Goal: Book appointment/travel/reservation

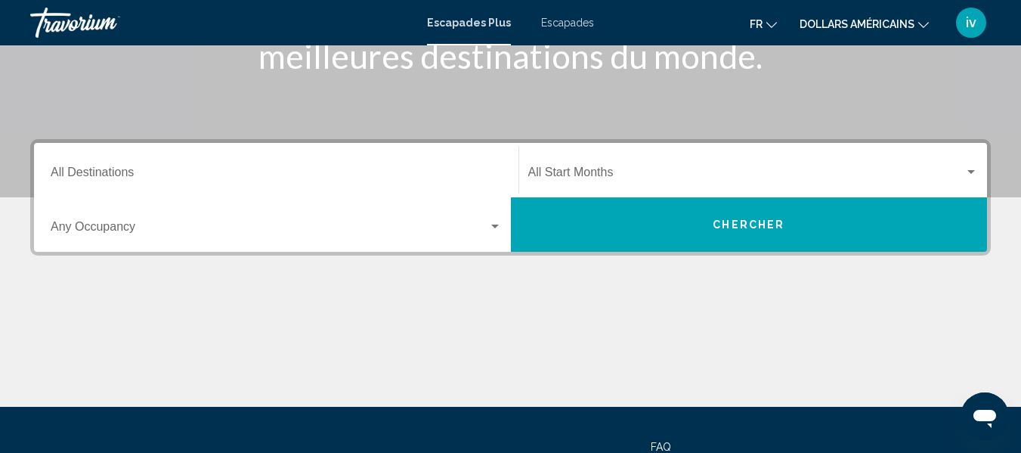
scroll to position [261, 0]
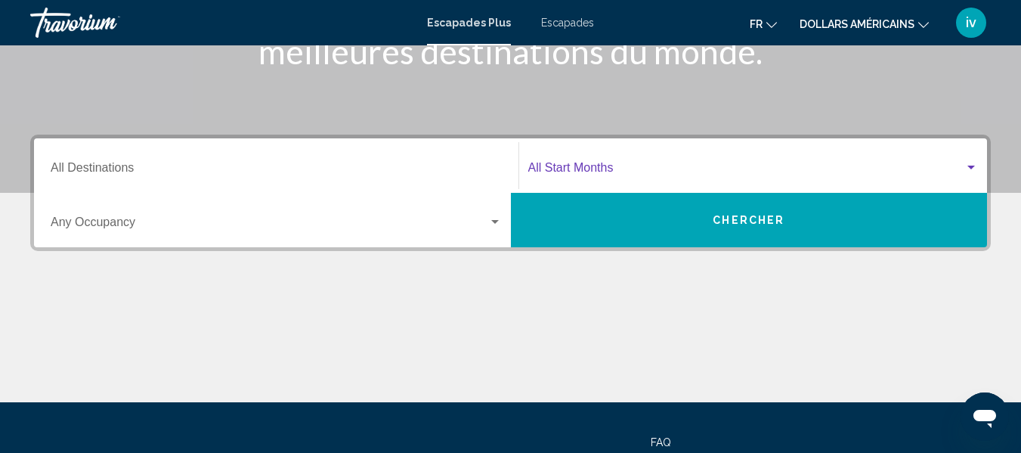
click at [587, 164] on span "Widget de recherche" at bounding box center [746, 171] width 437 height 14
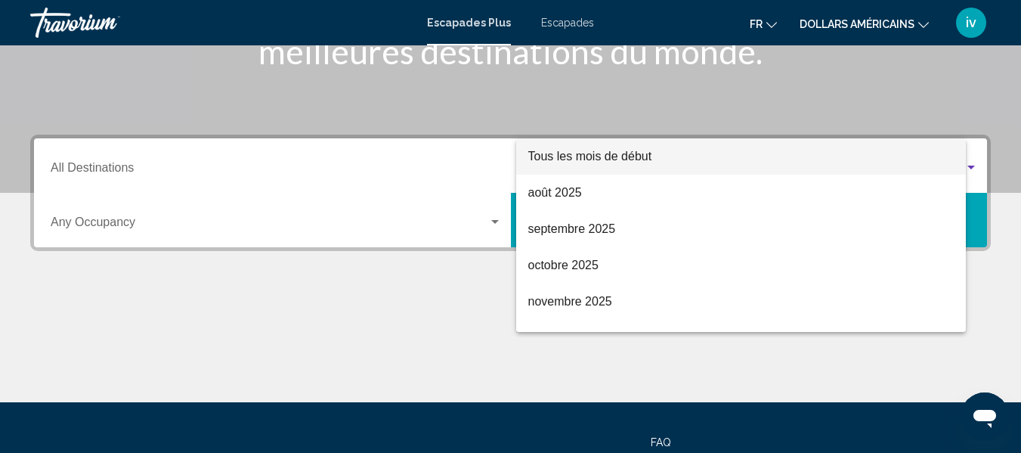
scroll to position [346, 0]
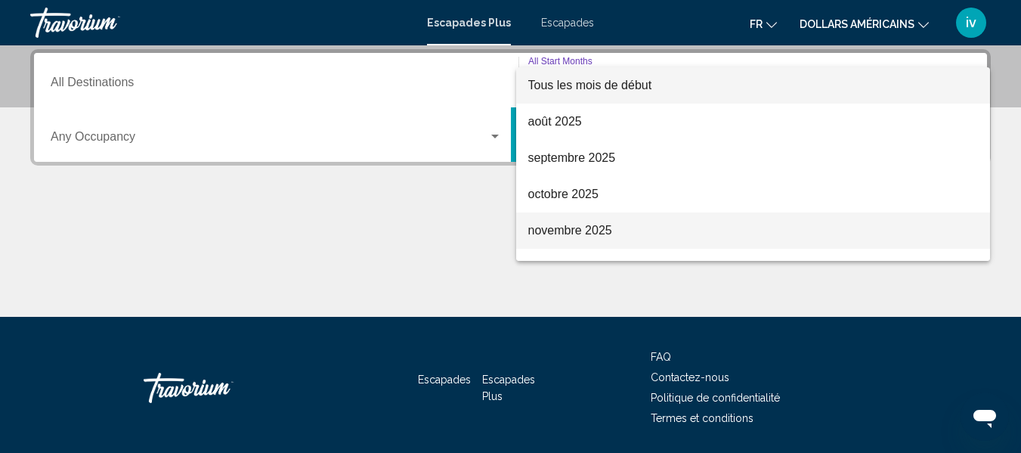
click at [605, 230] on font "novembre 2025" at bounding box center [570, 230] width 84 height 13
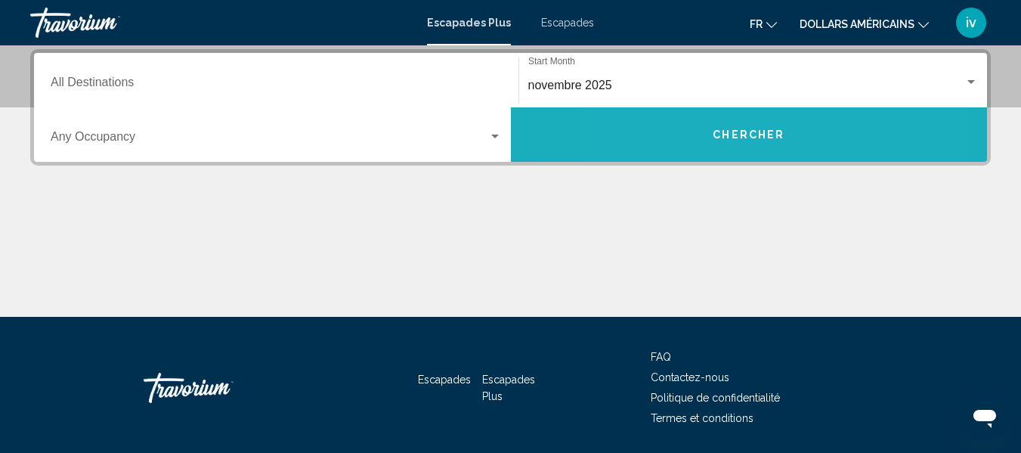
click at [690, 133] on button "Chercher" at bounding box center [749, 134] width 477 height 54
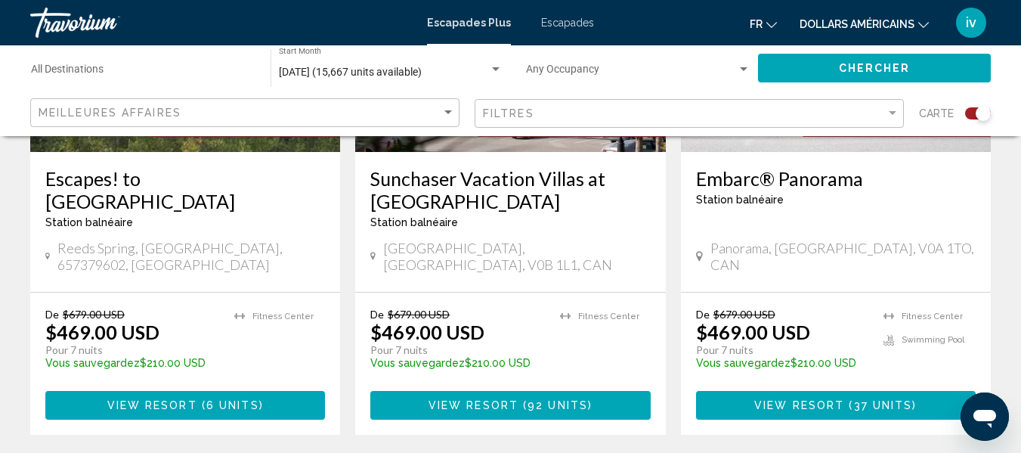
scroll to position [1296, 0]
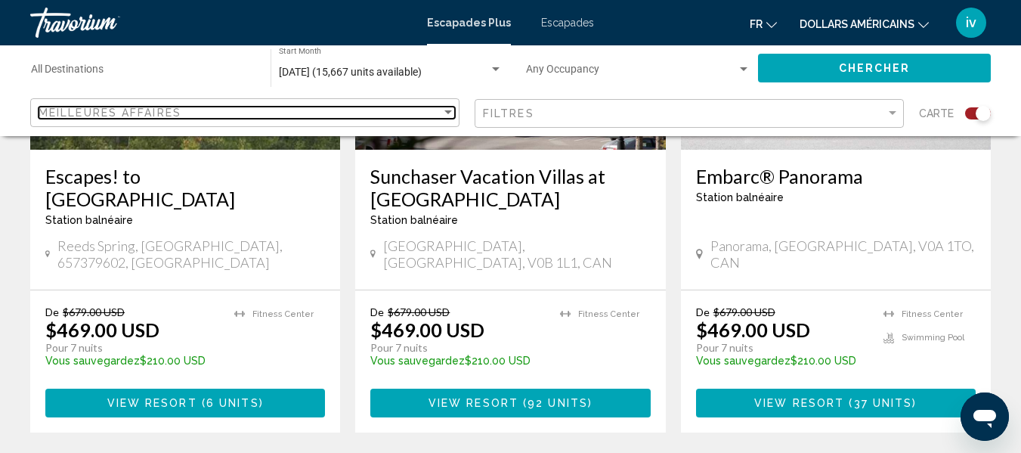
click at [449, 111] on div "Sort by" at bounding box center [448, 112] width 8 height 4
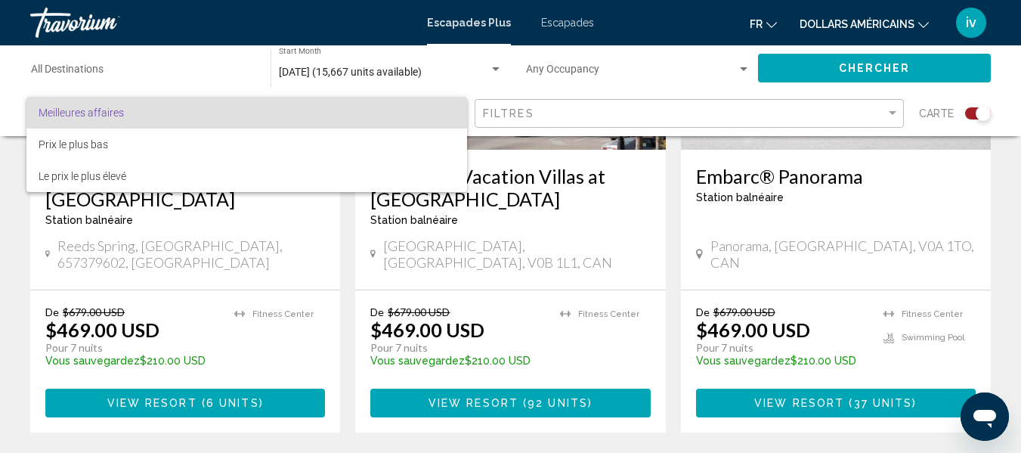
click at [449, 113] on span "Meilleures affaires" at bounding box center [247, 113] width 416 height 32
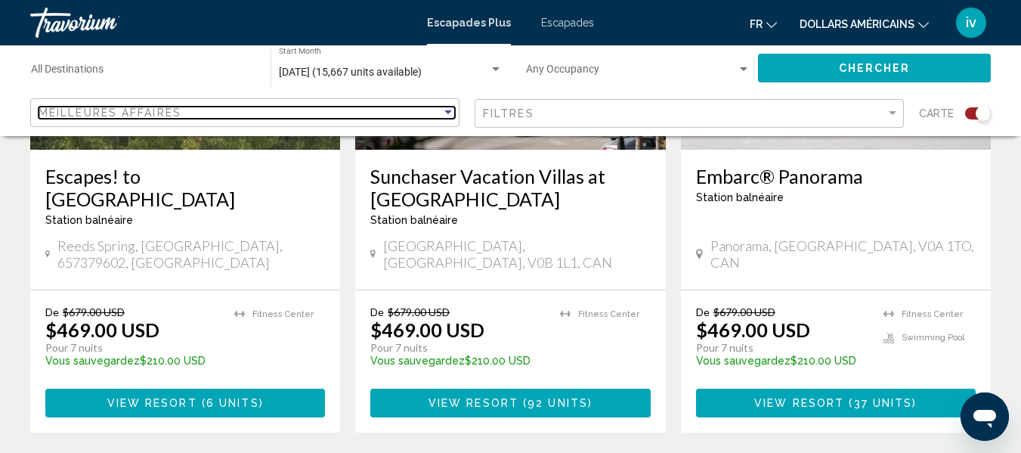
click at [449, 111] on div "Sort by" at bounding box center [448, 112] width 8 height 4
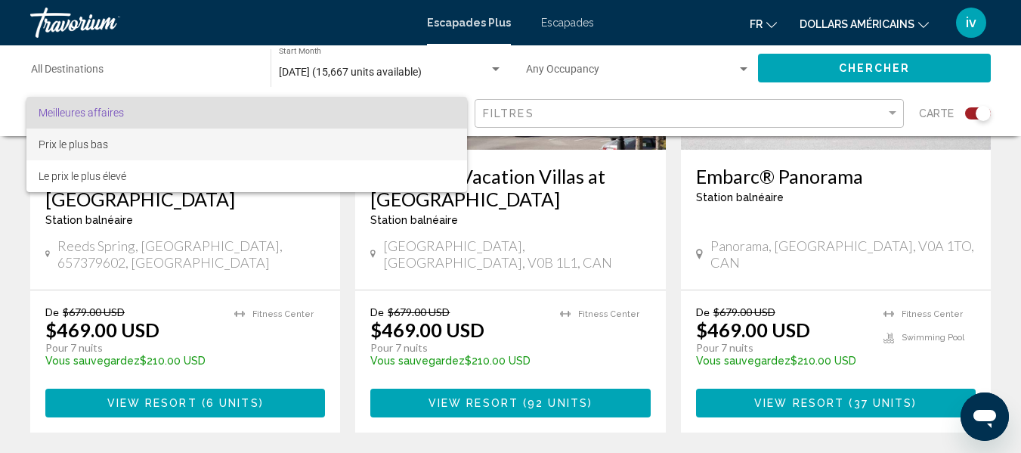
click at [429, 141] on span "Prix le plus bas" at bounding box center [247, 144] width 416 height 32
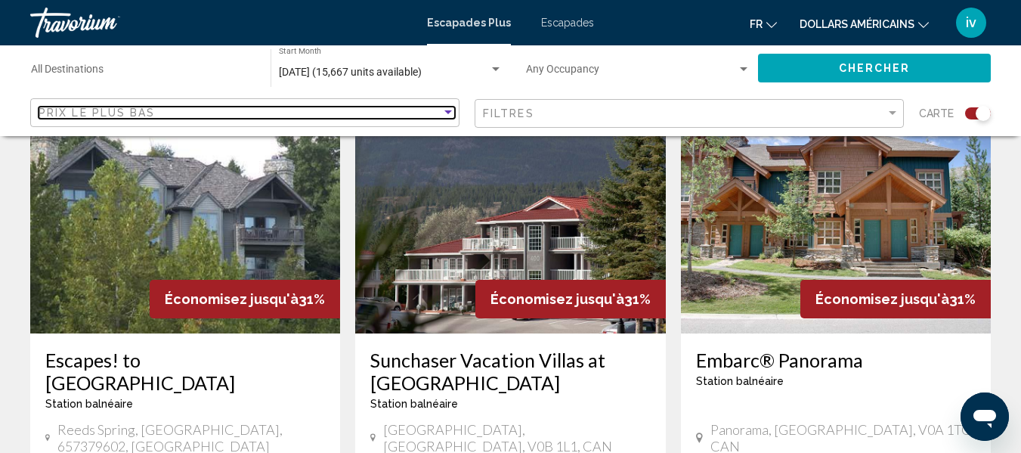
scroll to position [1100, 0]
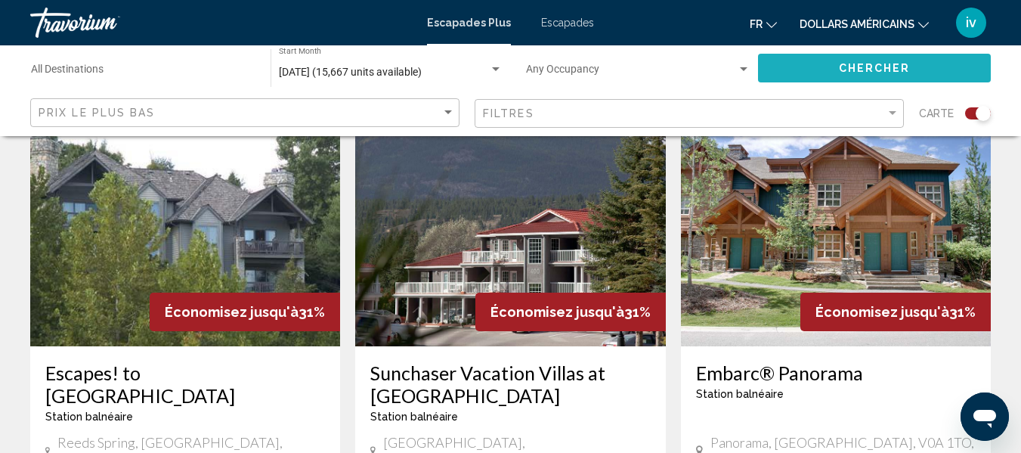
click at [859, 64] on span "Chercher" at bounding box center [875, 69] width 72 height 12
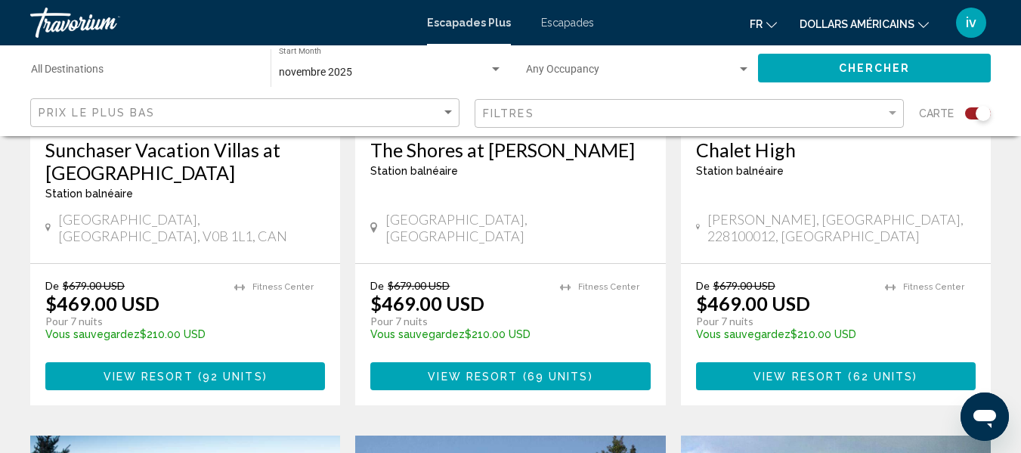
scroll to position [794, 0]
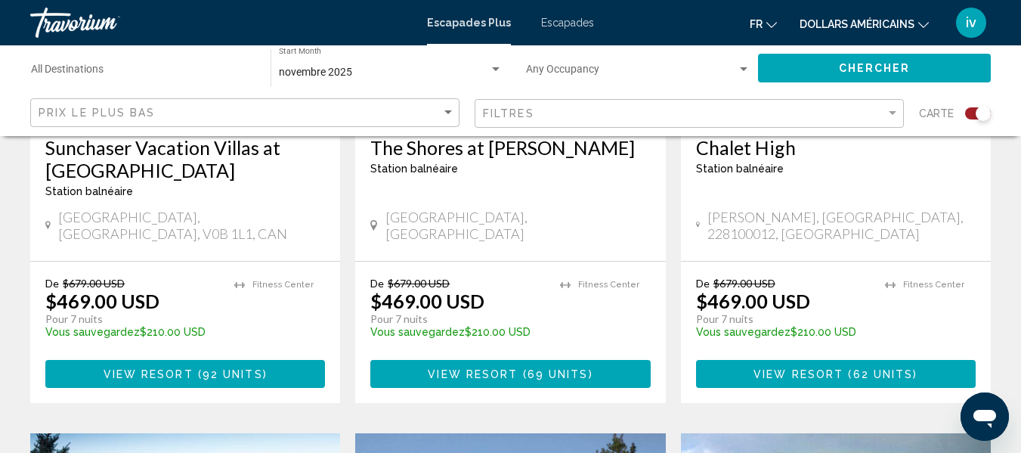
click at [212, 368] on span "92 units" at bounding box center [233, 374] width 60 height 12
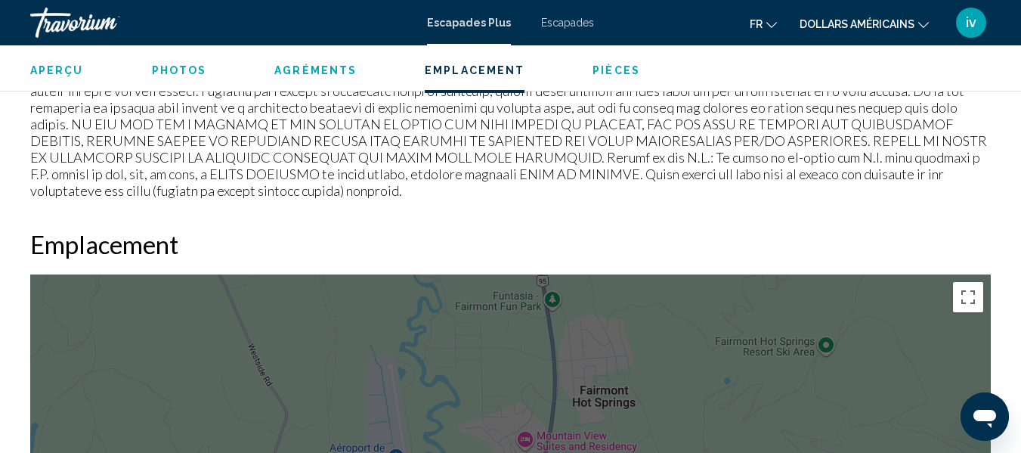
scroll to position [2268, 0]
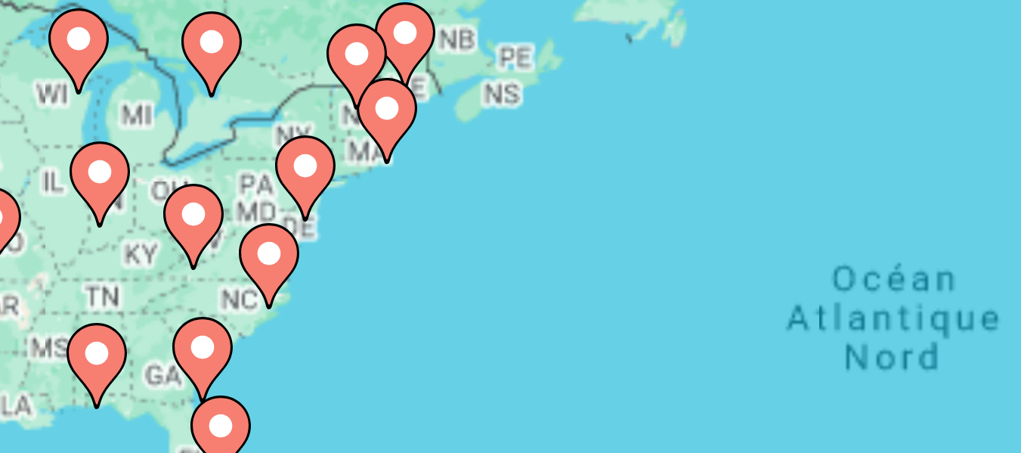
click at [329, 291] on image "Contenu principal" at bounding box center [331, 287] width 9 height 9
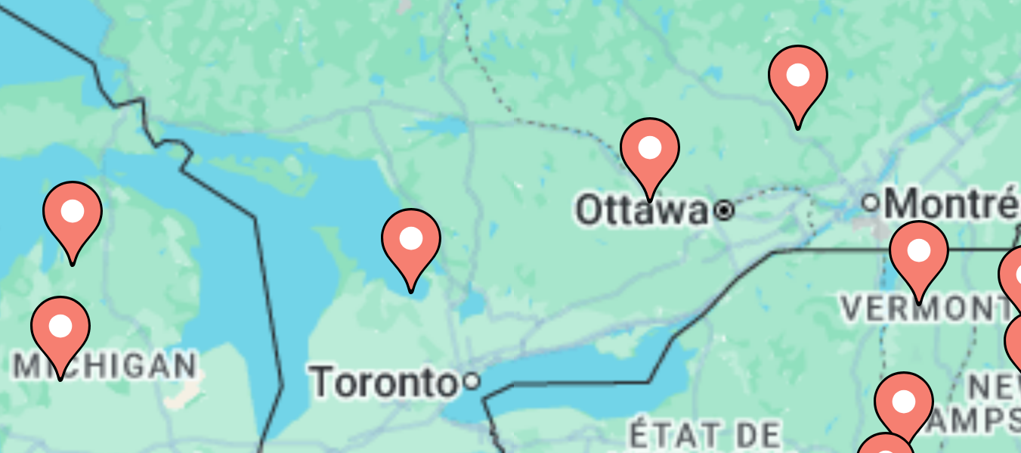
click at [443, 296] on image "Contenu principal" at bounding box center [441, 293] width 9 height 9
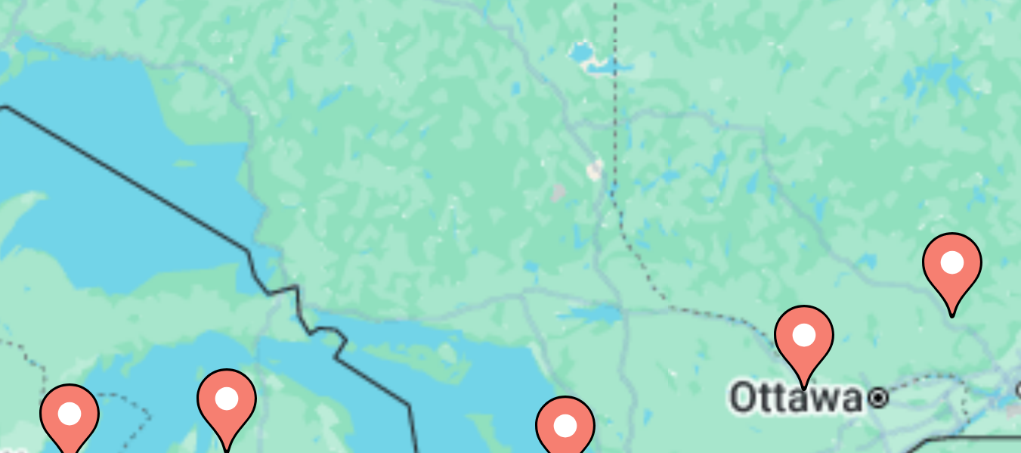
drag, startPoint x: 432, startPoint y: 335, endPoint x: 388, endPoint y: 303, distance: 54.7
click at [388, 303] on div "Pour activer le glissement avec le clavier, appuyez sur Alt+Entrée. Une fois ce…" at bounding box center [510, 377] width 961 height 453
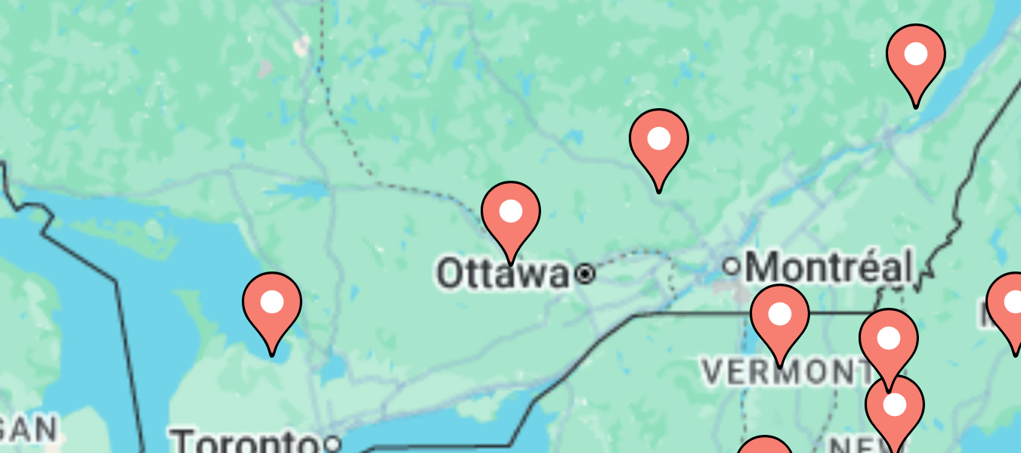
drag, startPoint x: 475, startPoint y: 361, endPoint x: 419, endPoint y: 342, distance: 59.5
click at [419, 342] on div "Pour activer le glissement avec le clavier, appuyez sur Alt+Entrée. Une fois ce…" at bounding box center [510, 377] width 961 height 453
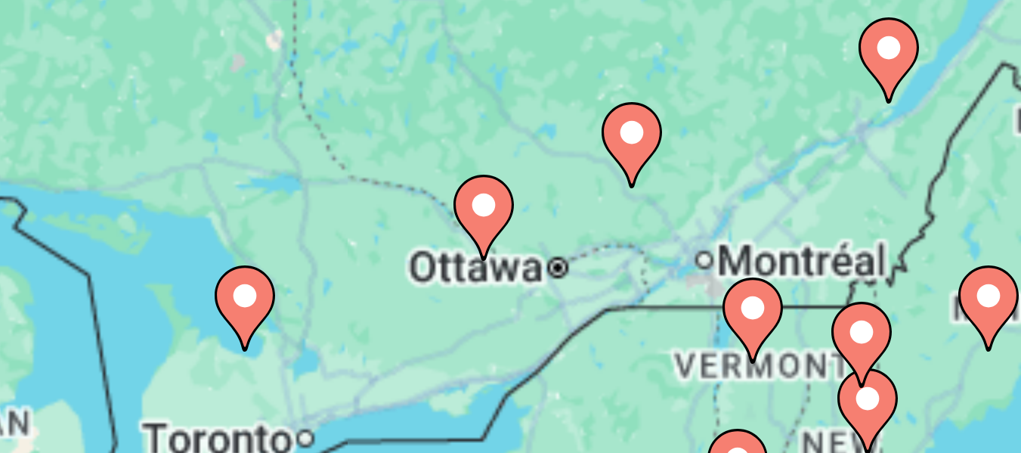
click at [408, 311] on image "Contenu principal" at bounding box center [405, 312] width 9 height 9
type input "**********"
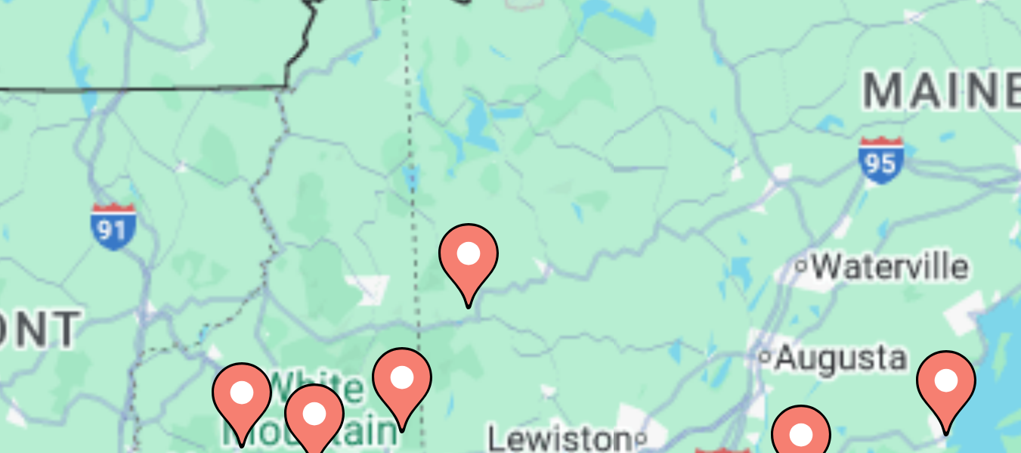
drag, startPoint x: 408, startPoint y: 311, endPoint x: 449, endPoint y: 367, distance: 69.9
click at [444, 350] on div "Pour activer le glissement avec le clavier, appuyez sur Alt+Entrée. Une fois ce…" at bounding box center [510, 377] width 961 height 453
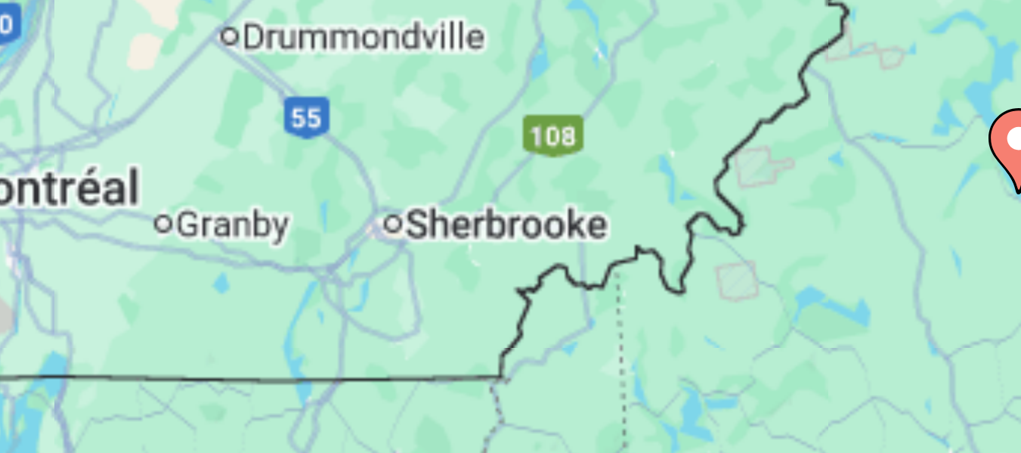
drag, startPoint x: 449, startPoint y: 367, endPoint x: 496, endPoint y: 401, distance: 57.5
click at [496, 401] on div "Pour activer le glissement avec le clavier, appuyez sur Alt+Entrée. Une fois ce…" at bounding box center [510, 377] width 961 height 453
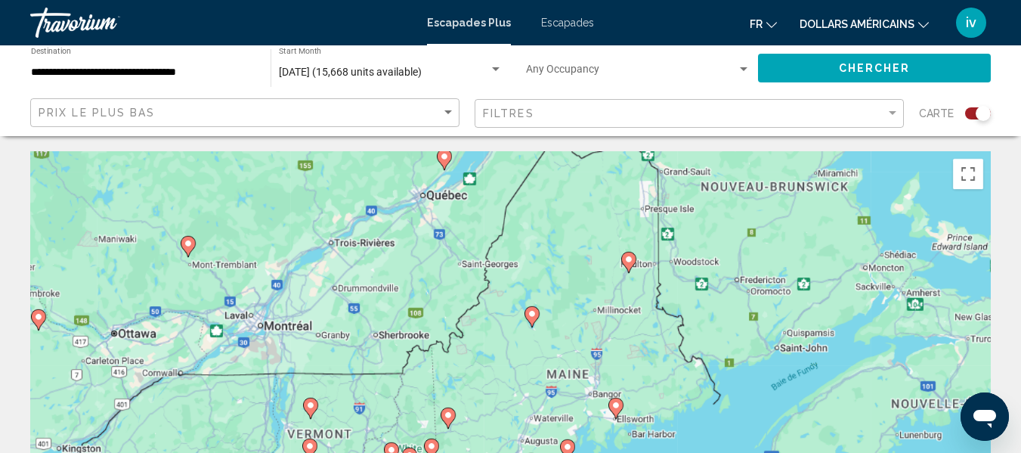
click at [184, 250] on icon "Contenu principal" at bounding box center [188, 246] width 15 height 21
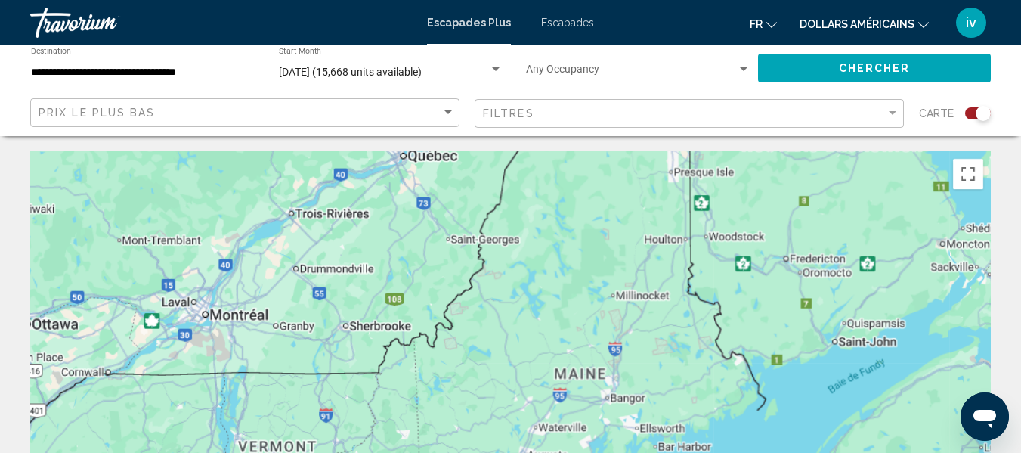
click at [184, 250] on div "Contenu principal" at bounding box center [510, 377] width 961 height 453
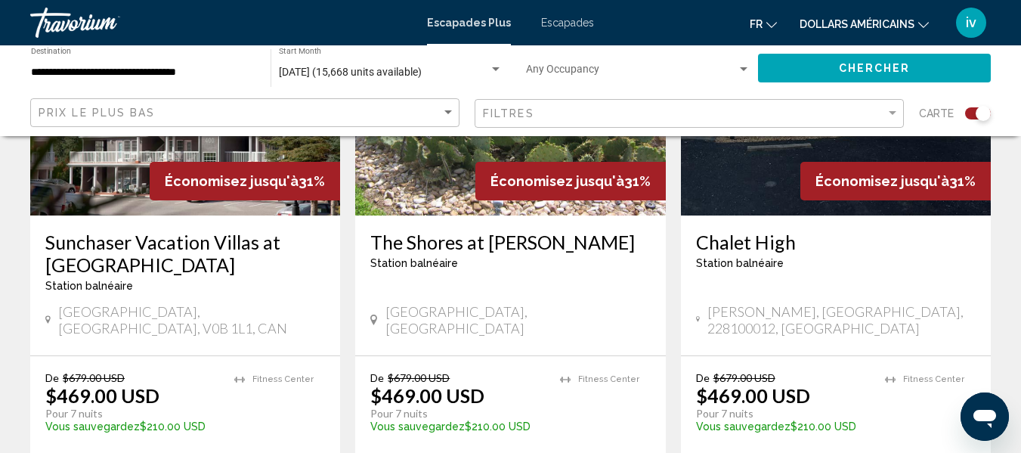
scroll to position [700, 0]
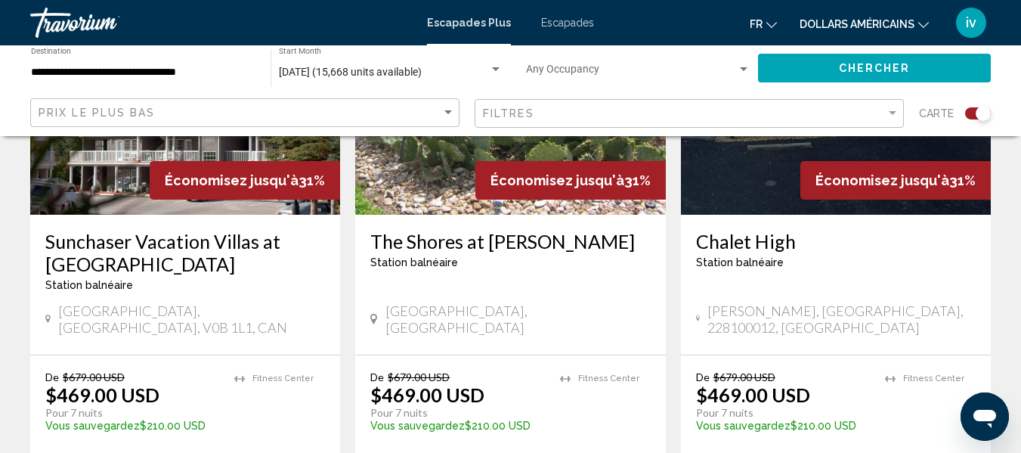
click at [537, 124] on div "Filtres" at bounding box center [691, 114] width 416 height 28
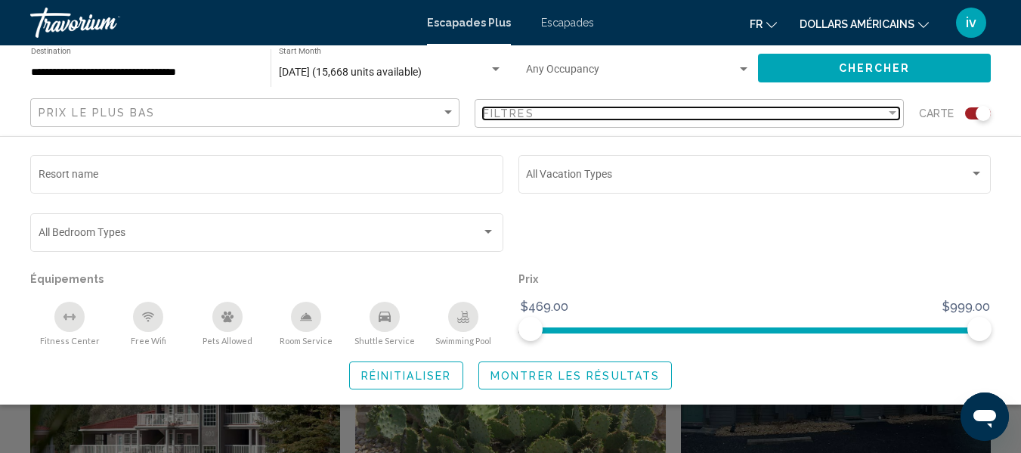
scroll to position [408, 0]
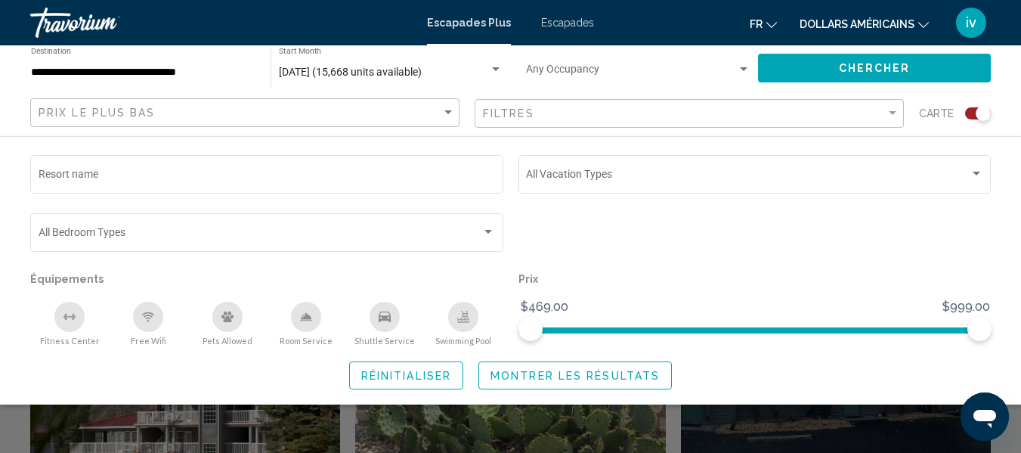
click at [840, 76] on button "Chercher" at bounding box center [874, 68] width 233 height 28
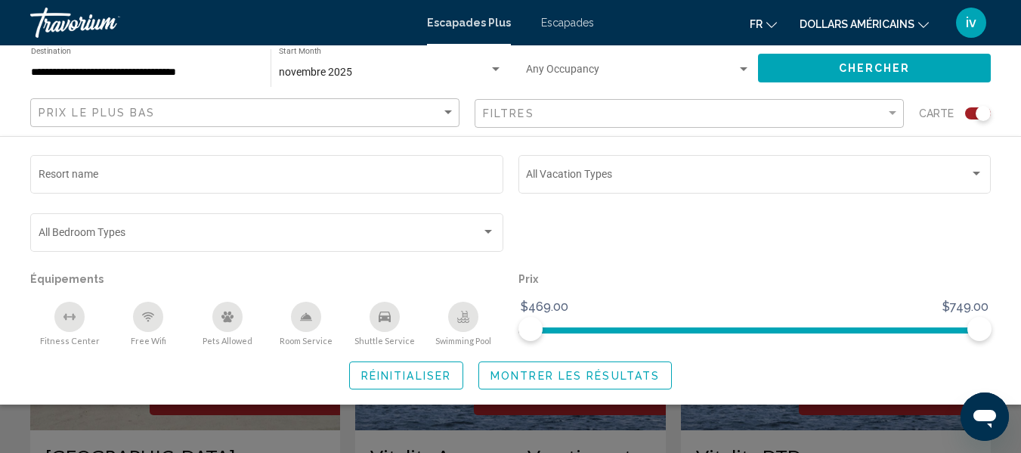
scroll to position [466, 0]
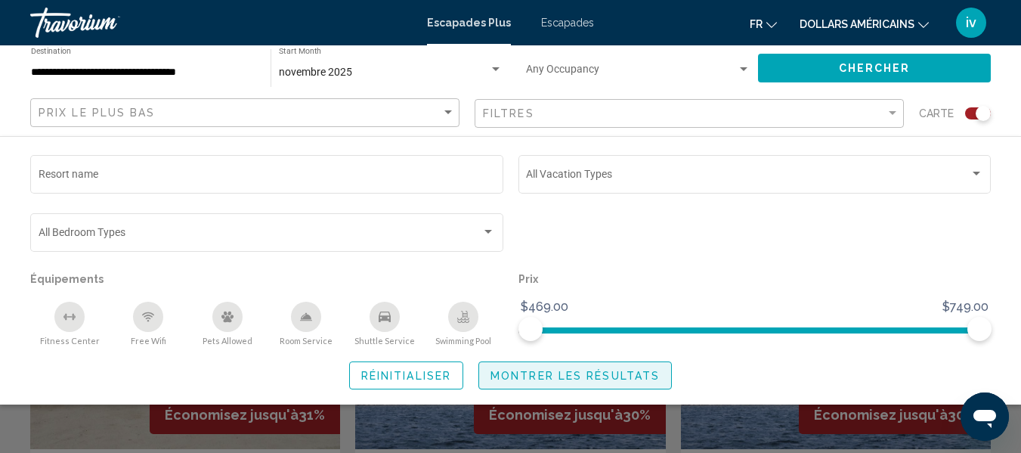
click at [565, 378] on span "Montrer les résultats" at bounding box center [575, 376] width 169 height 12
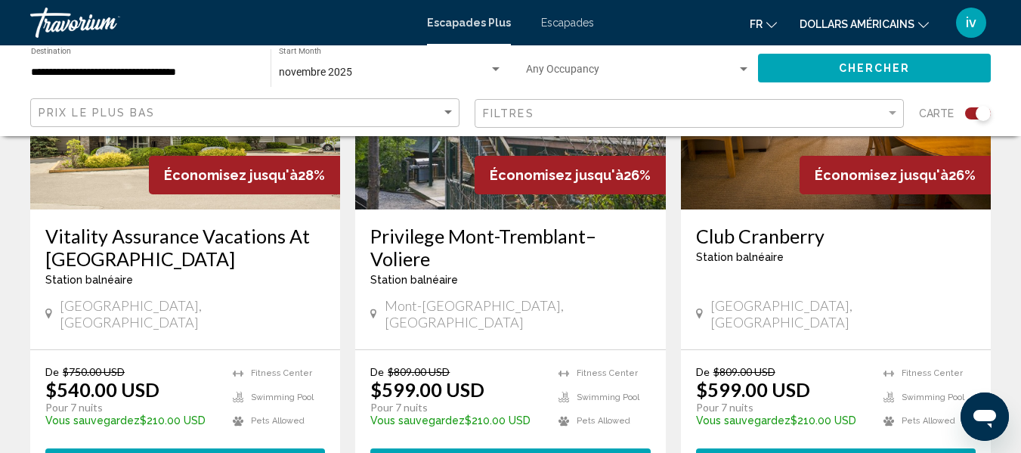
scroll to position [1781, 0]
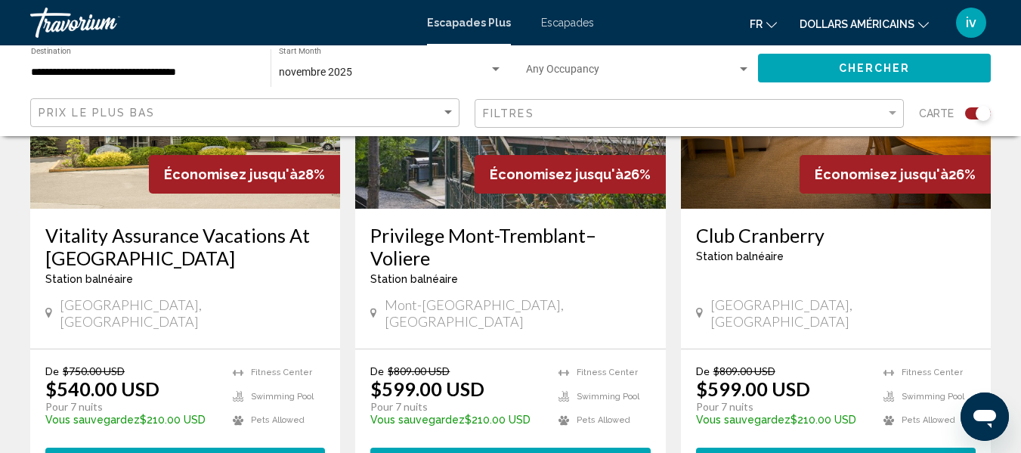
click at [597, 303] on div "Mont-[GEOGRAPHIC_DATA], [GEOGRAPHIC_DATA]" at bounding box center [510, 312] width 280 height 33
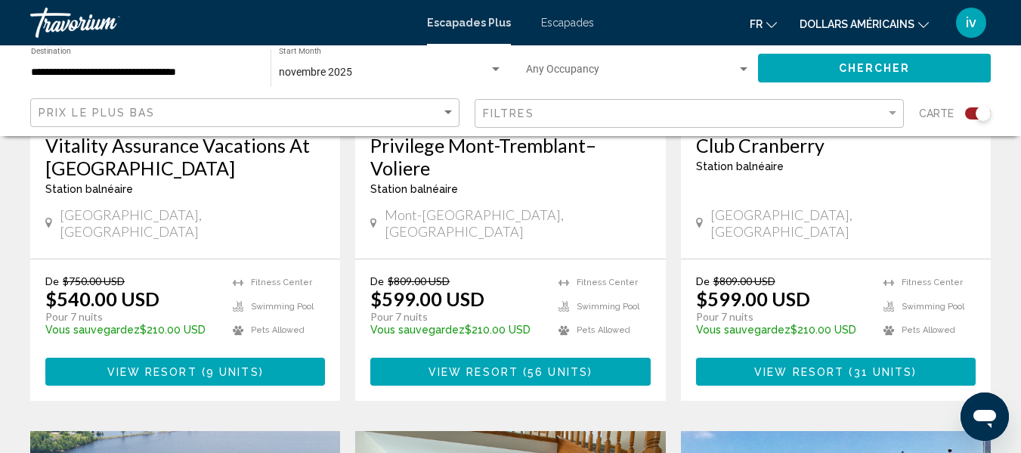
scroll to position [1872, 0]
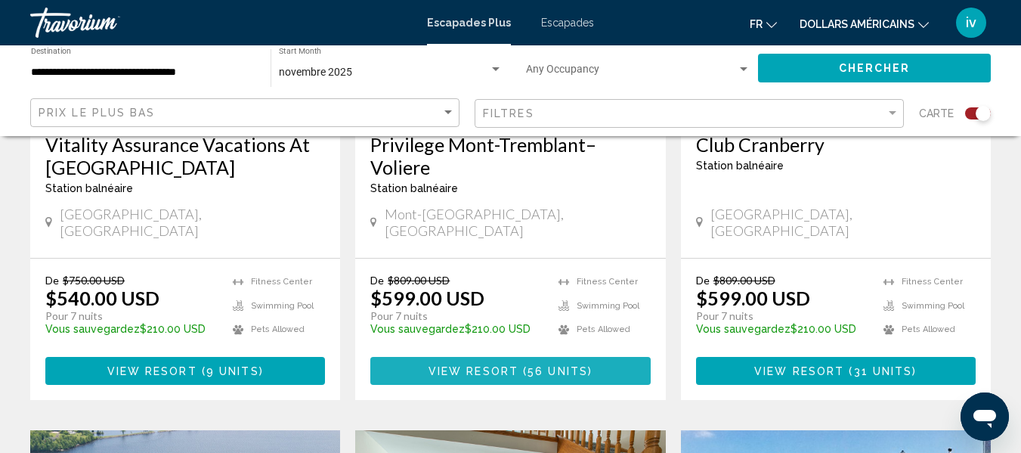
click at [515, 363] on button "View Resort ( 56 units )" at bounding box center [510, 371] width 280 height 28
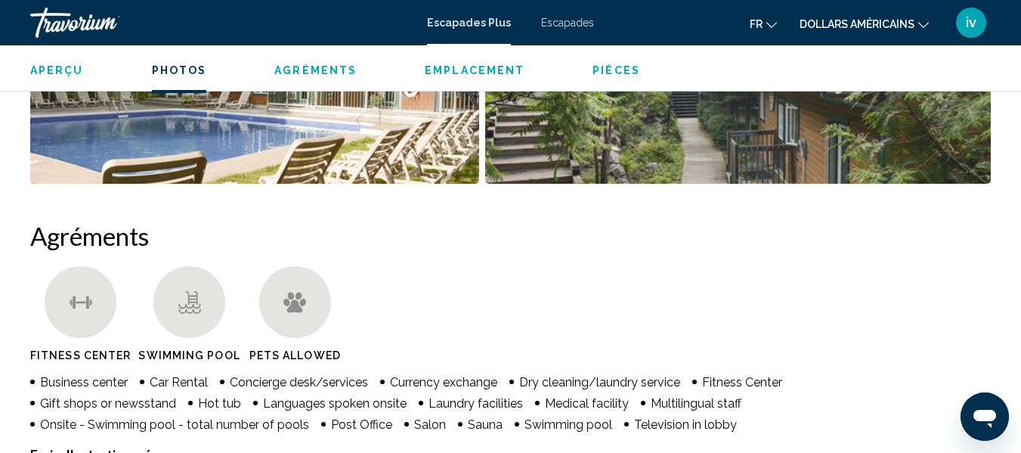
scroll to position [1261, 0]
